Goal: Task Accomplishment & Management: Use online tool/utility

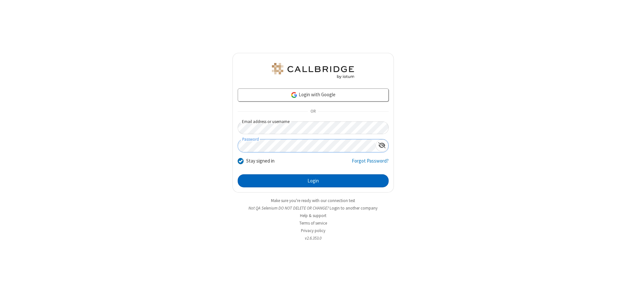
click at [313, 181] on button "Login" at bounding box center [313, 180] width 151 height 13
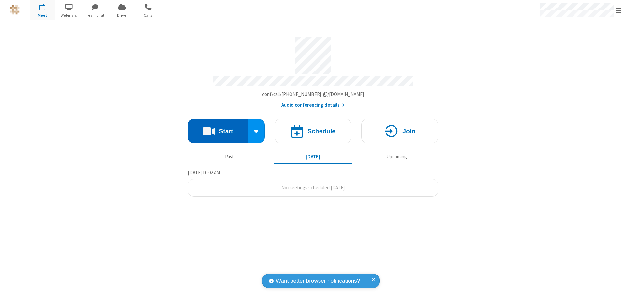
click at [218, 128] on button "Start" at bounding box center [218, 131] width 60 height 24
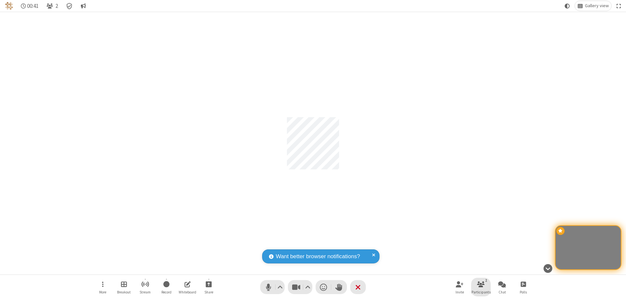
click at [481, 291] on span "Participants" at bounding box center [480, 292] width 19 height 4
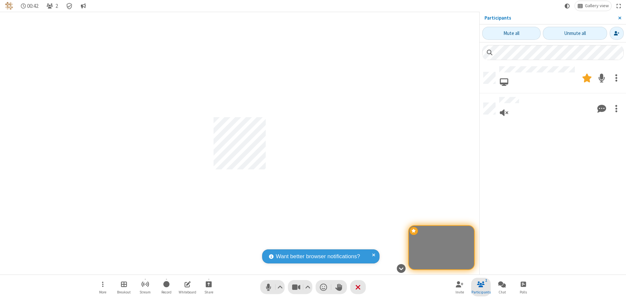
click at [619, 18] on span "Close sidebar" at bounding box center [619, 17] width 3 height 5
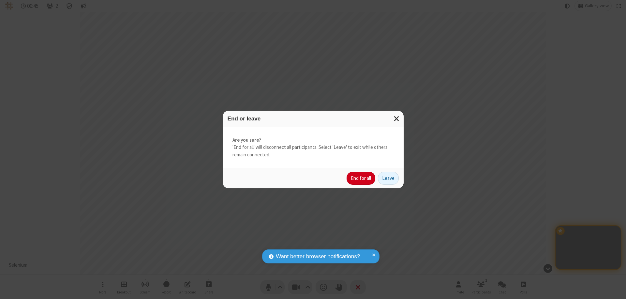
click at [361, 178] on button "End for all" at bounding box center [361, 178] width 29 height 13
